Goal: Task Accomplishment & Management: Use online tool/utility

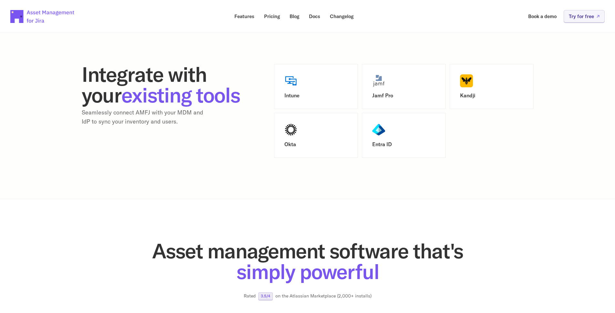
scroll to position [825, 0]
click at [473, 143] on div "Intune Jamf Pro Kandji Okta Entra ID" at bounding box center [404, 111] width 260 height 94
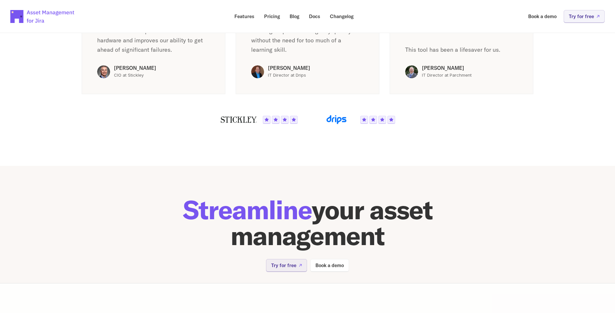
scroll to position [1265, 0]
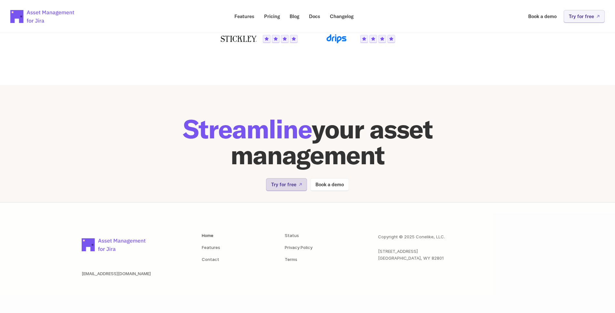
click at [287, 187] on p "Try for free" at bounding box center [283, 184] width 25 height 5
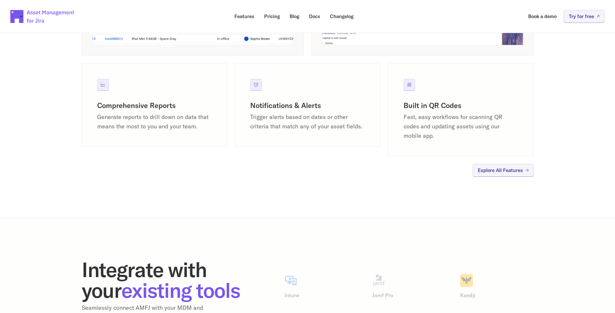
scroll to position [632, 0]
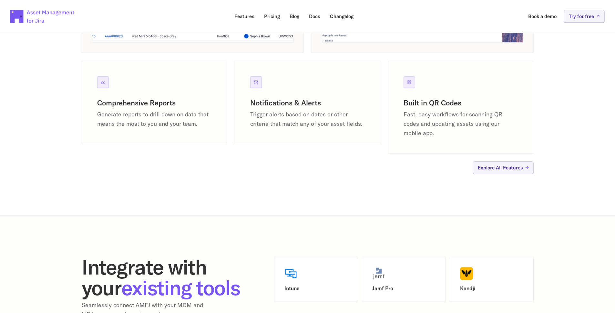
drag, startPoint x: 283, startPoint y: 124, endPoint x: 366, endPoint y: 125, distance: 83.0
click at [366, 125] on div "Notifications & Alerts Trigger alerts based on dates or other criteria that mat…" at bounding box center [308, 102] width 146 height 83
drag, startPoint x: 405, startPoint y: 114, endPoint x: 446, endPoint y: 131, distance: 44.9
click at [446, 131] on div "Built in QR Codes Fast, easy workflows for scanning QR codes and updating asset…" at bounding box center [461, 107] width 146 height 93
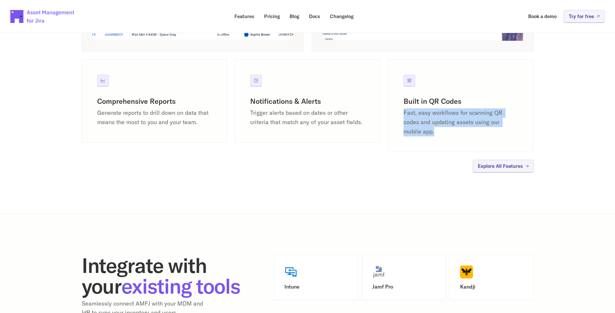
click at [446, 131] on p "Fast, easy workflows for scanning QR codes and updating assets using our mobile…" at bounding box center [461, 122] width 115 height 28
drag, startPoint x: 446, startPoint y: 131, endPoint x: 404, endPoint y: 74, distance: 70.7
click at [404, 74] on div "Built in QR Codes Fast, easy workflows for scanning QR codes and updating asset…" at bounding box center [461, 105] width 146 height 93
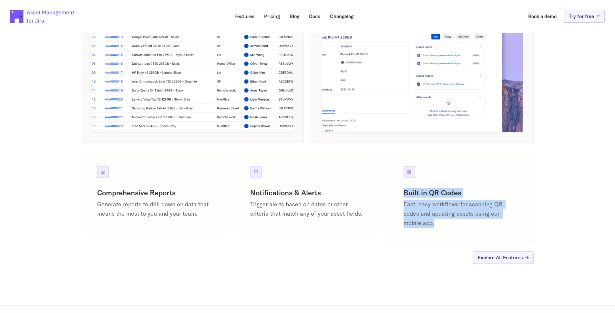
scroll to position [490, 0]
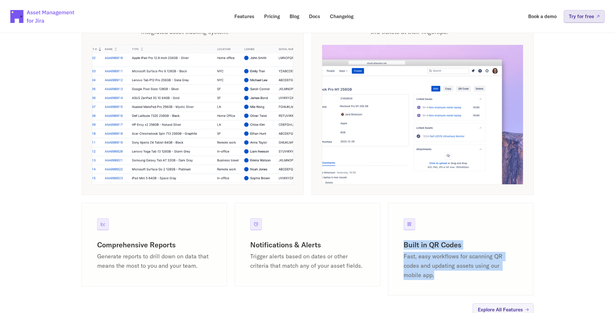
click at [569, 17] on p "Try for free" at bounding box center [581, 16] width 25 height 5
